Goal: Communication & Community: Answer question/provide support

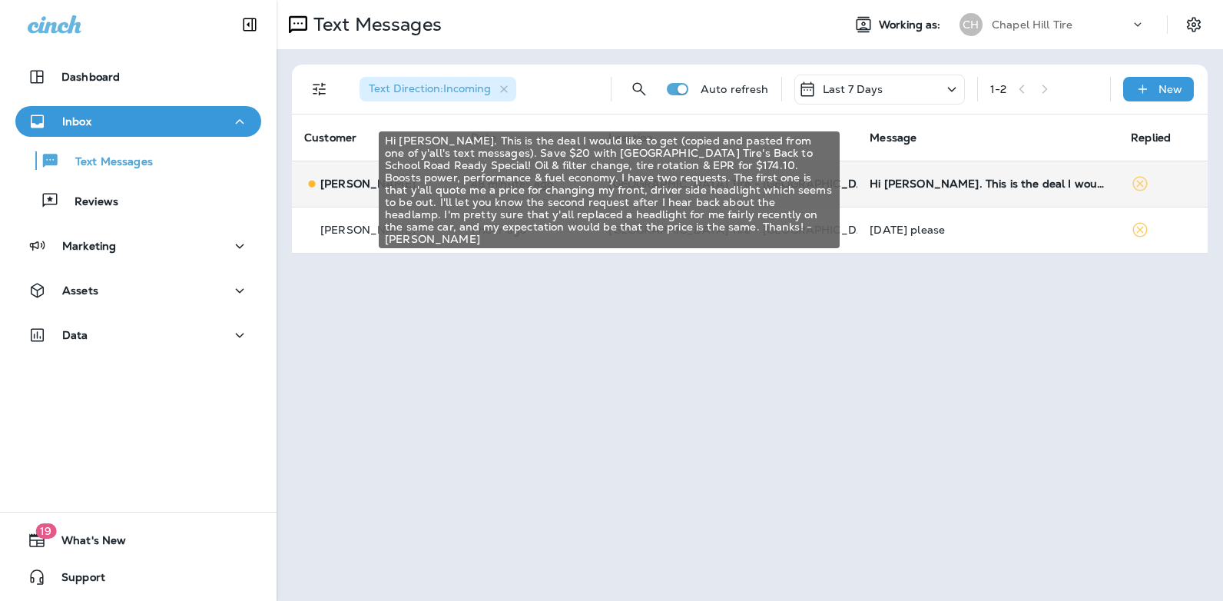
click at [971, 181] on div "Hi [PERSON_NAME]. This is the deal I would like to get (copied and pasted from …" at bounding box center [988, 184] width 237 height 12
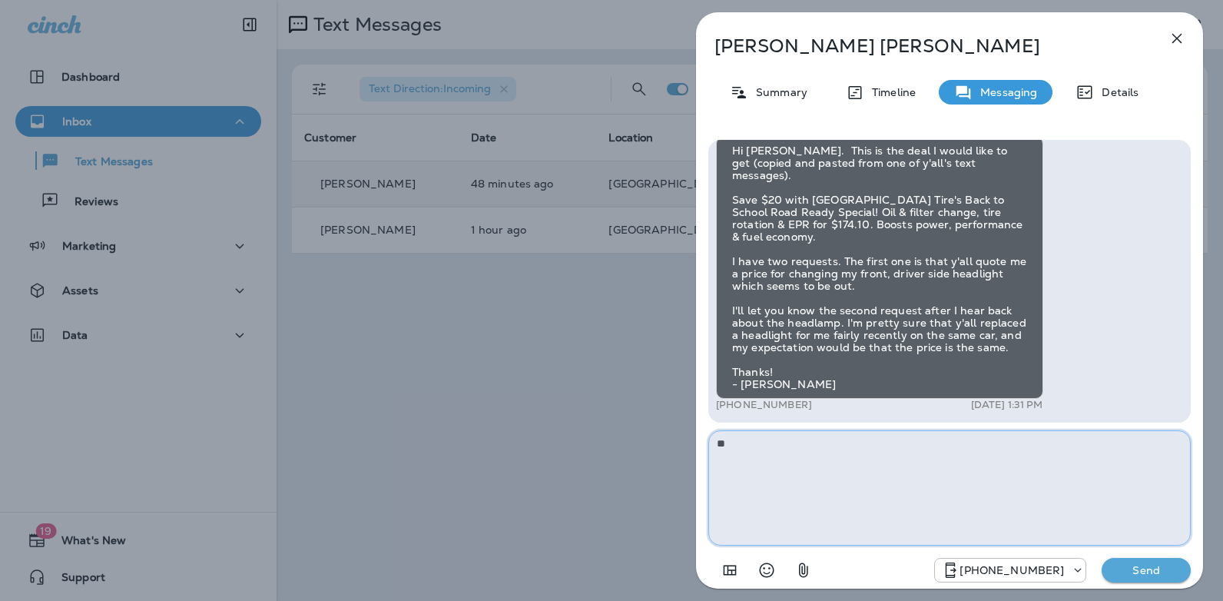
type textarea "*"
type textarea "**********"
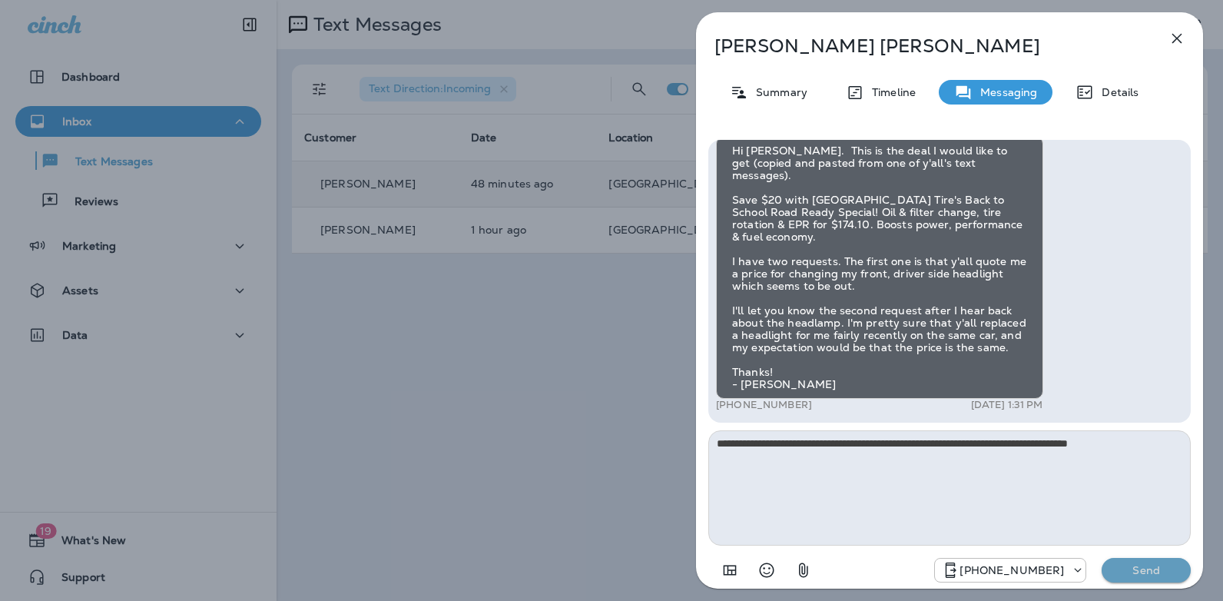
click at [1140, 573] on p "Send" at bounding box center [1146, 570] width 65 height 14
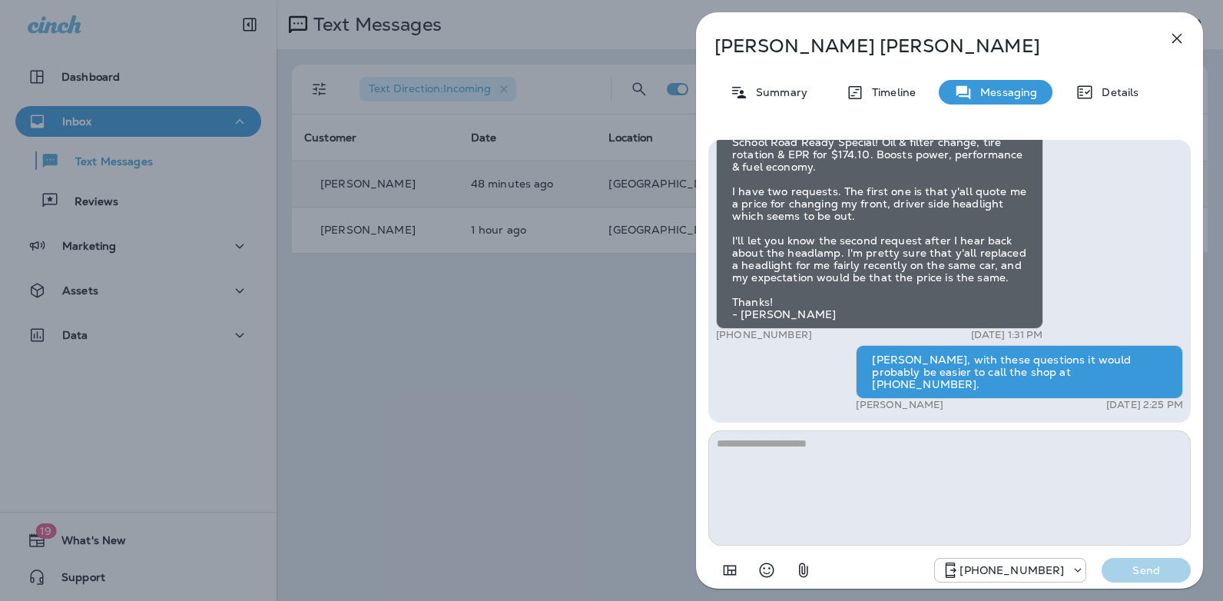
click at [1178, 37] on icon "button" at bounding box center [1178, 39] width 10 height 10
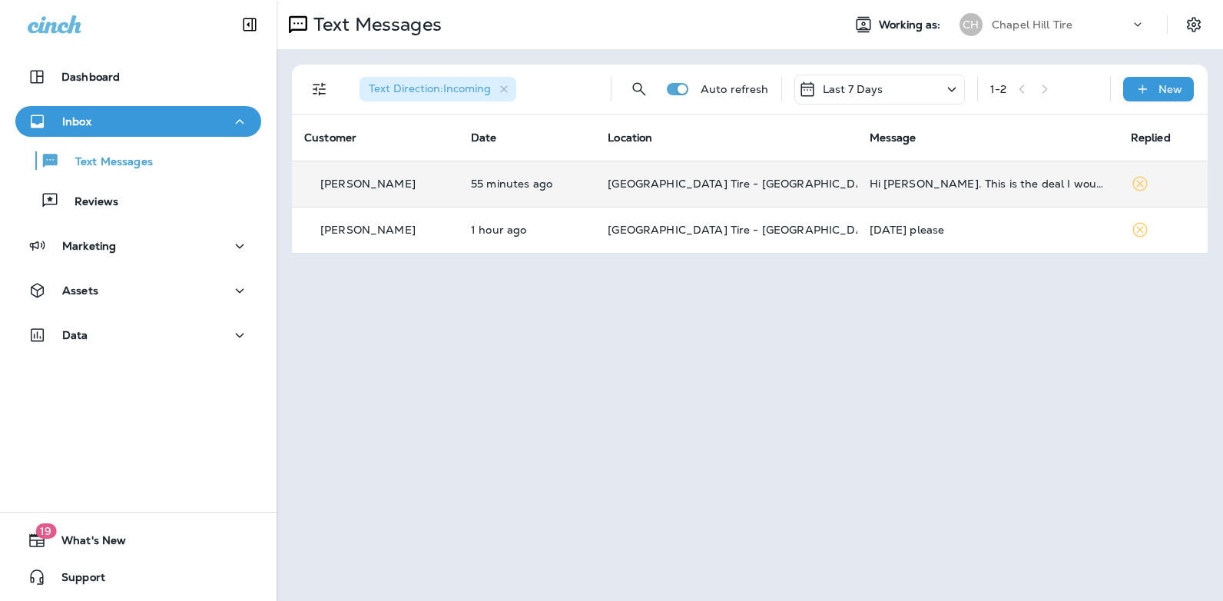
click at [954, 91] on icon at bounding box center [952, 89] width 18 height 19
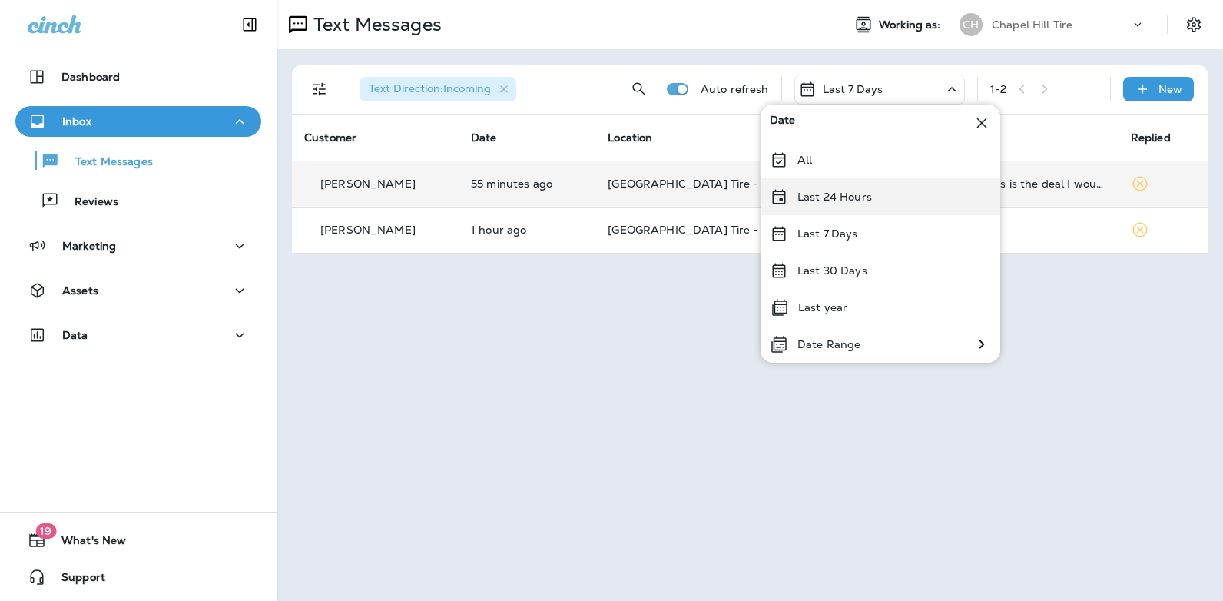
click at [894, 194] on div "Last 24 Hours" at bounding box center [881, 196] width 240 height 37
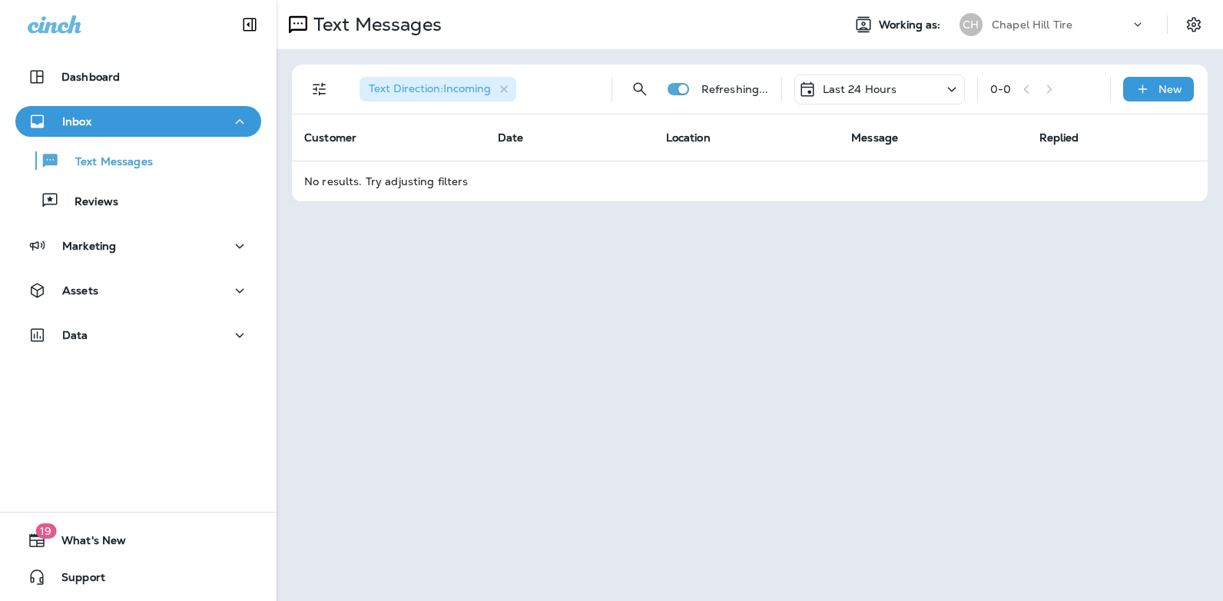
click at [949, 87] on icon at bounding box center [952, 89] width 18 height 19
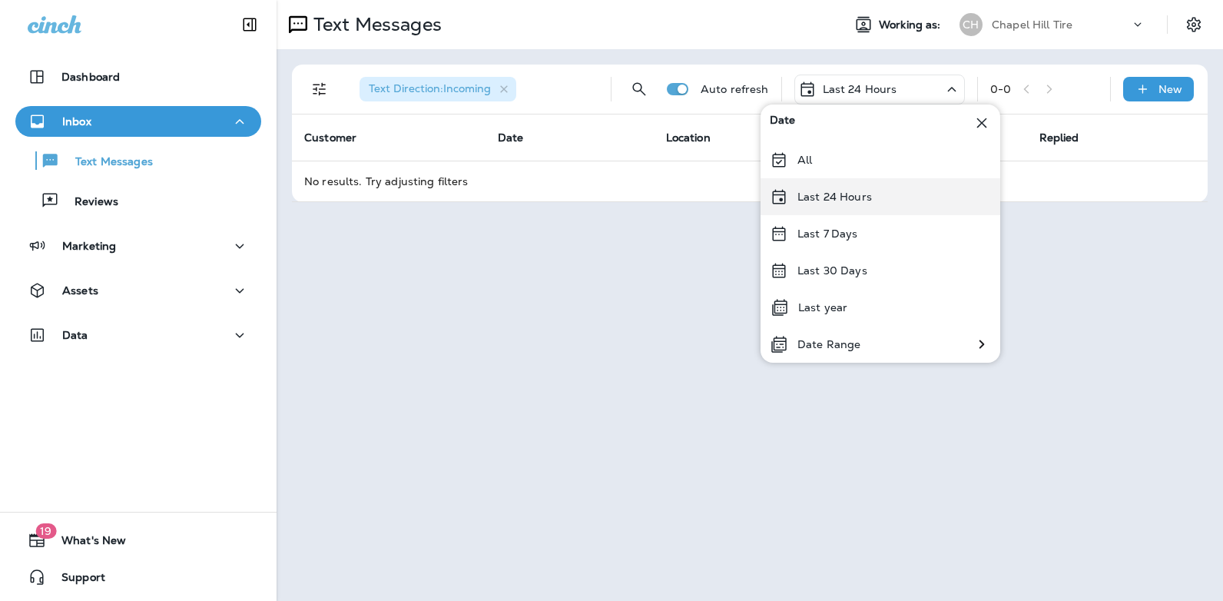
click at [890, 199] on div "Last 24 Hours" at bounding box center [881, 196] width 240 height 37
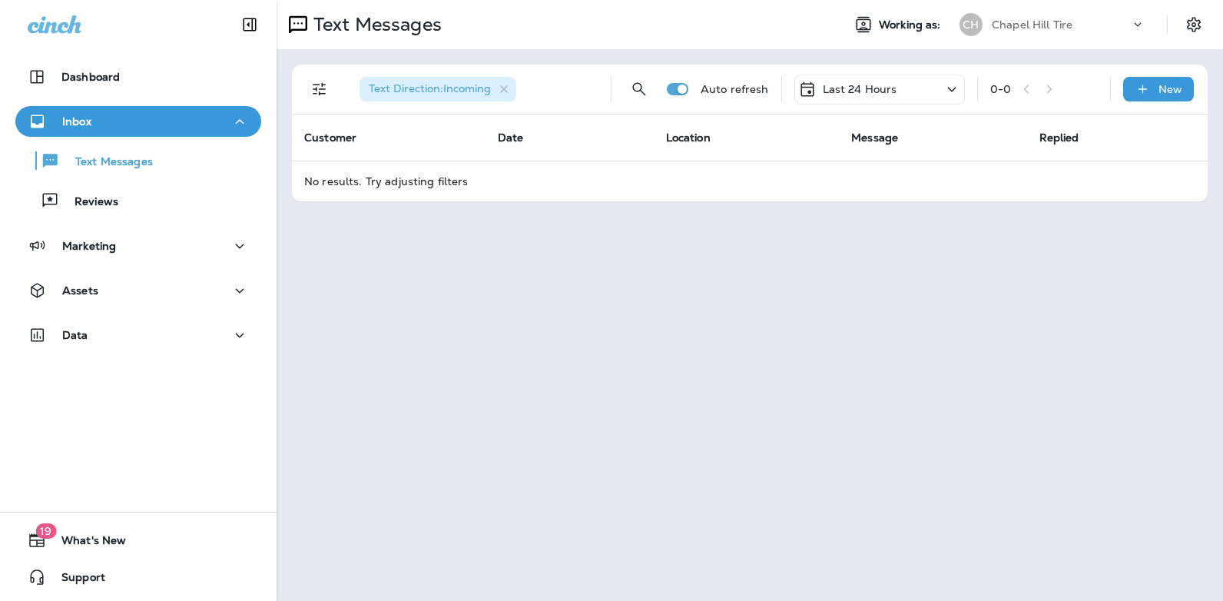
click at [951, 84] on icon at bounding box center [952, 89] width 18 height 19
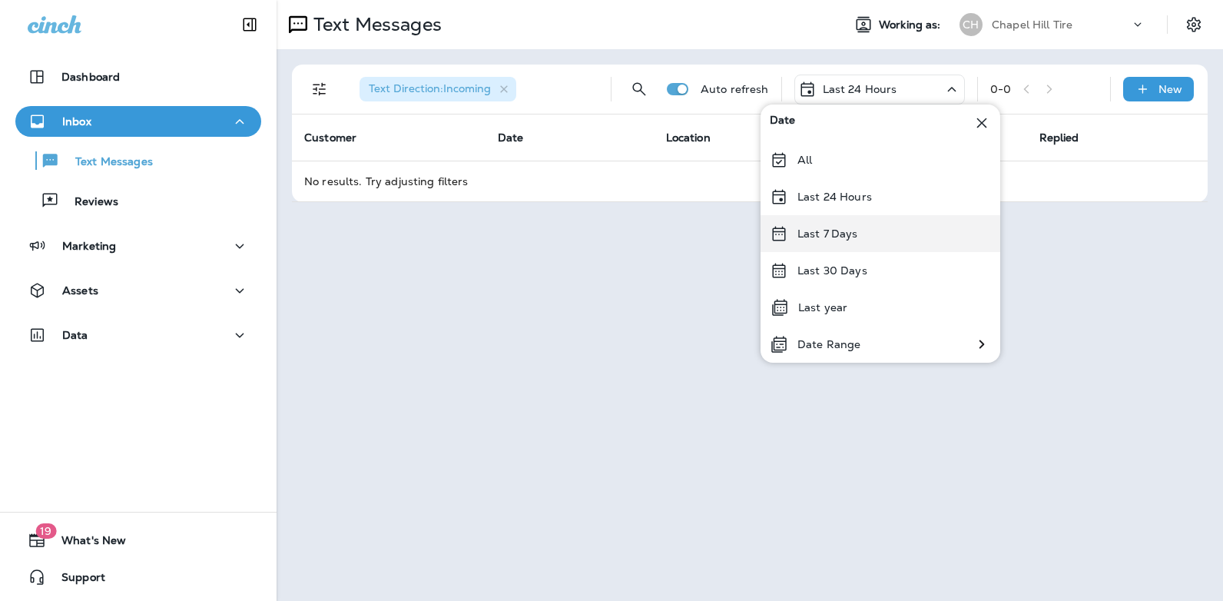
click at [855, 234] on p "Last 7 Days" at bounding box center [828, 233] width 61 height 12
